Goal: Task Accomplishment & Management: Manage account settings

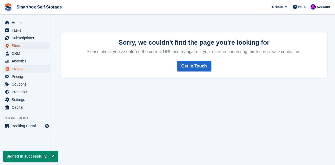
click at [16, 47] on span "Sites" at bounding box center [28, 45] width 32 height 7
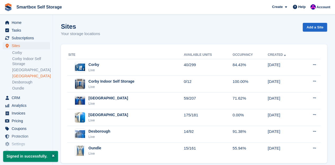
click at [25, 76] on link "[GEOGRAPHIC_DATA]" at bounding box center [31, 75] width 38 height 5
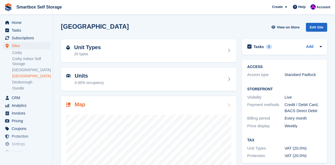
click at [81, 104] on h2 "Map" at bounding box center [80, 104] width 11 height 6
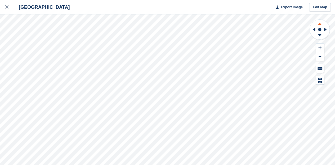
click at [319, 23] on icon at bounding box center [320, 24] width 4 height 2
click at [319, 36] on icon at bounding box center [320, 36] width 14 height 7
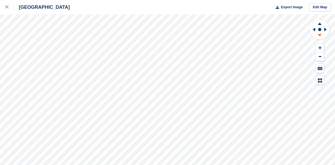
click at [319, 36] on icon at bounding box center [320, 36] width 14 height 7
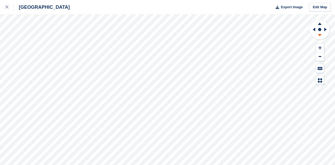
click at [319, 36] on icon at bounding box center [320, 36] width 14 height 7
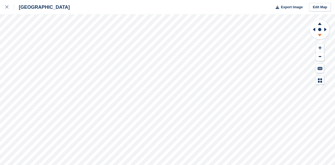
click at [319, 36] on icon at bounding box center [320, 36] width 14 height 7
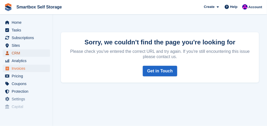
click at [15, 54] on span "CRM" at bounding box center [28, 53] width 32 height 7
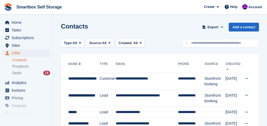
click at [17, 60] on link "Contacts" at bounding box center [31, 60] width 38 height 5
click at [23, 60] on link "Contacts" at bounding box center [31, 60] width 38 height 5
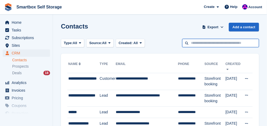
click at [201, 44] on input "text" at bounding box center [220, 43] width 77 height 9
click at [200, 43] on input "text" at bounding box center [220, 43] width 77 height 9
type input "*******"
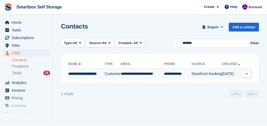
click at [81, 77] on td "**********" at bounding box center [85, 74] width 37 height 11
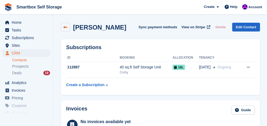
click at [64, 26] on icon at bounding box center [66, 27] width 4 height 4
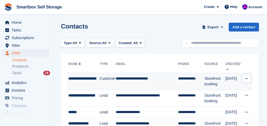
click at [79, 78] on div "**********" at bounding box center [83, 81] width 31 height 11
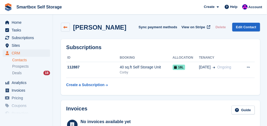
click at [66, 27] on icon at bounding box center [66, 27] width 4 height 4
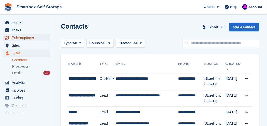
click at [14, 37] on span "Subscriptions" at bounding box center [28, 37] width 32 height 7
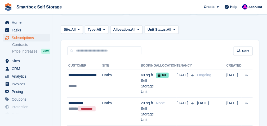
scroll to position [88, 0]
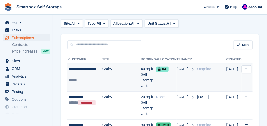
click at [73, 69] on div "**********" at bounding box center [85, 71] width 34 height 11
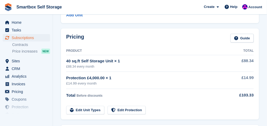
scroll to position [53, 0]
